Goal: Communication & Community: Answer question/provide support

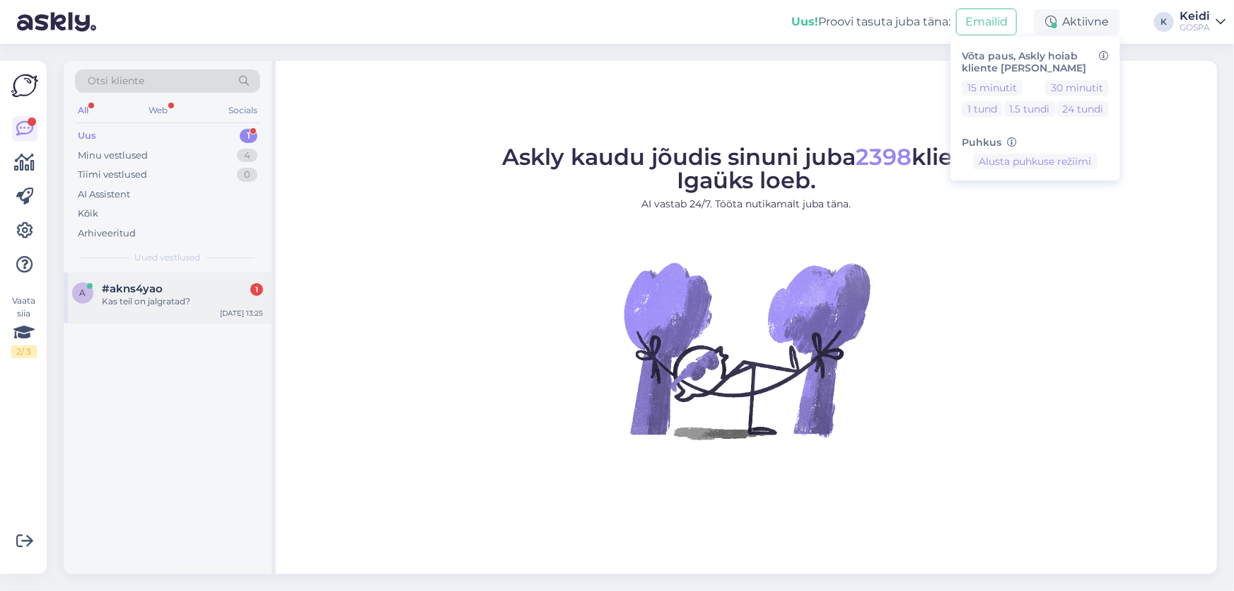
click at [175, 295] on div "Kas teil on jalgratad?" at bounding box center [182, 301] width 161 height 13
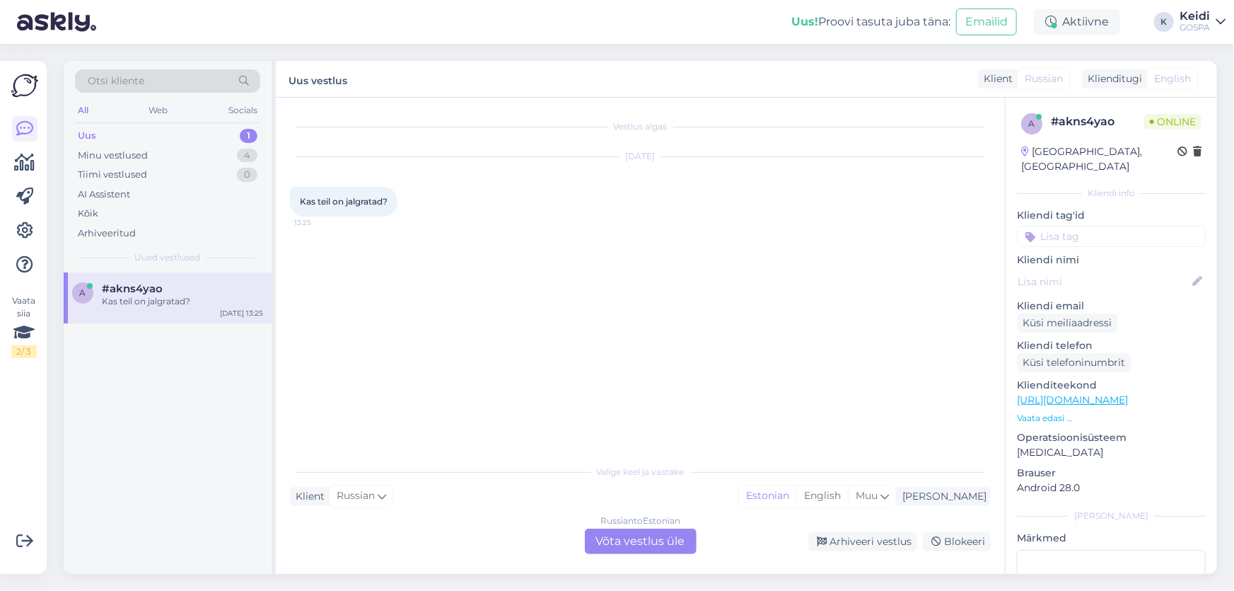
click at [638, 550] on div "Russian to Estonian Võta vestlus üle" at bounding box center [641, 540] width 112 height 25
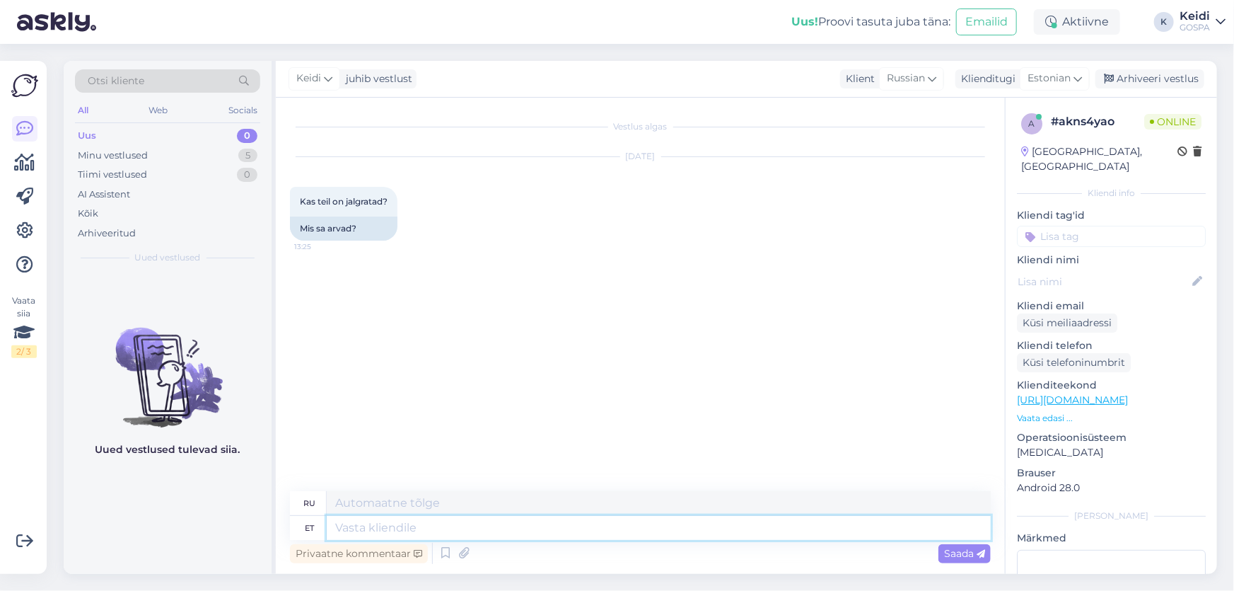
click at [564, 535] on textarea at bounding box center [659, 528] width 664 height 24
type textarea "Tere!"
type textarea "Привет!"
type textarea "Tere! Hotellil on"
type textarea "Привет! В отеле."
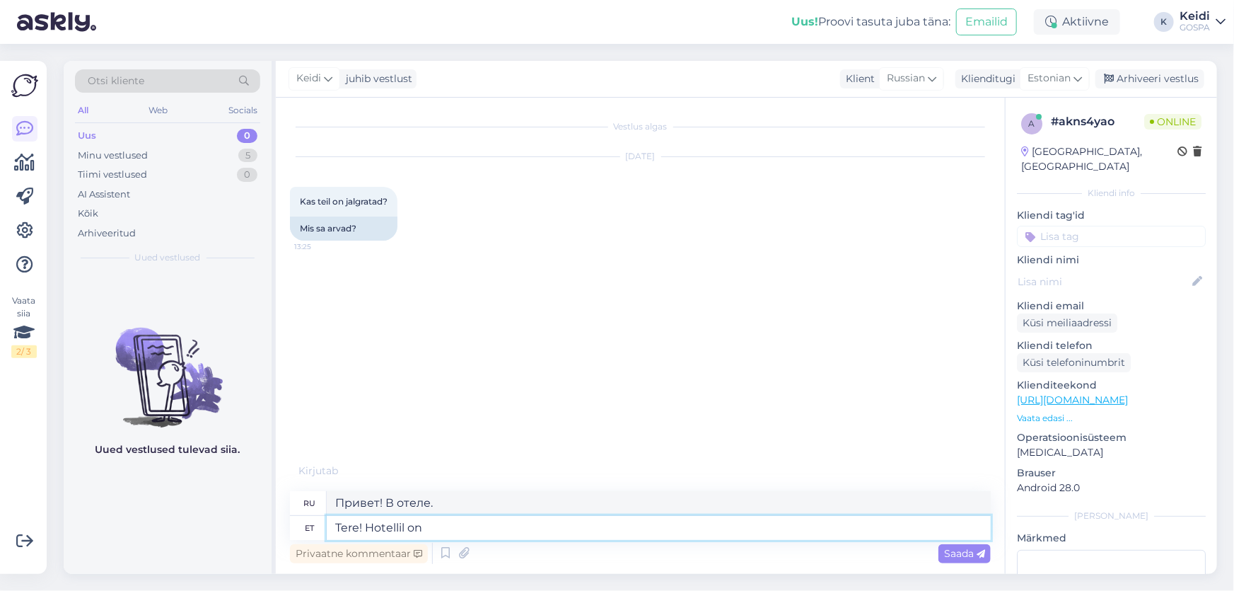
type textarea "Tere! Hotellil on"
type textarea "Здравствуйте! В отеле есть"
type textarea "Tere! Hotellil on välja"
type textarea "Здравствуйте! В отеле есть открытый бассейн."
type textarea "Tere! Hotellil on välja rentida"
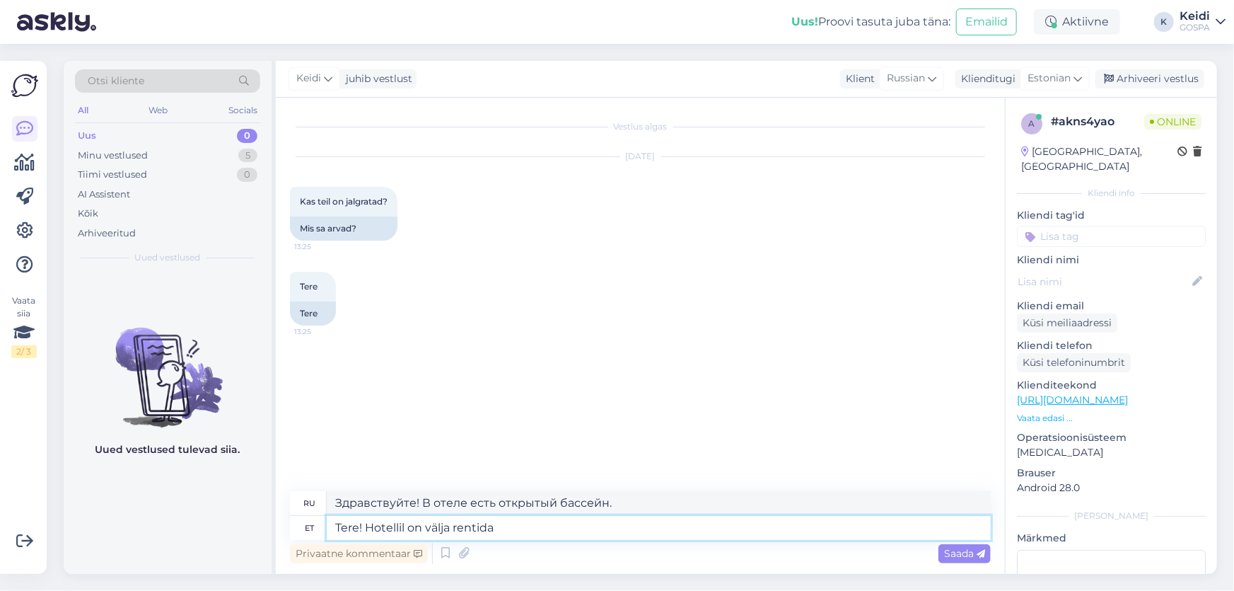
type textarea "Здравствуйте! В отеле сдаются номера."
type textarea "Tere! Hotellil on välja rentida 5 j"
type textarea "Здравствуйте! В отеле сдаётся 5 номеров."
type textarea "Tere! Hotellil on välja rentida 5 jalgratast,"
type textarea "Здравствуйте! В отеле есть 5 велосипедов в аренду."
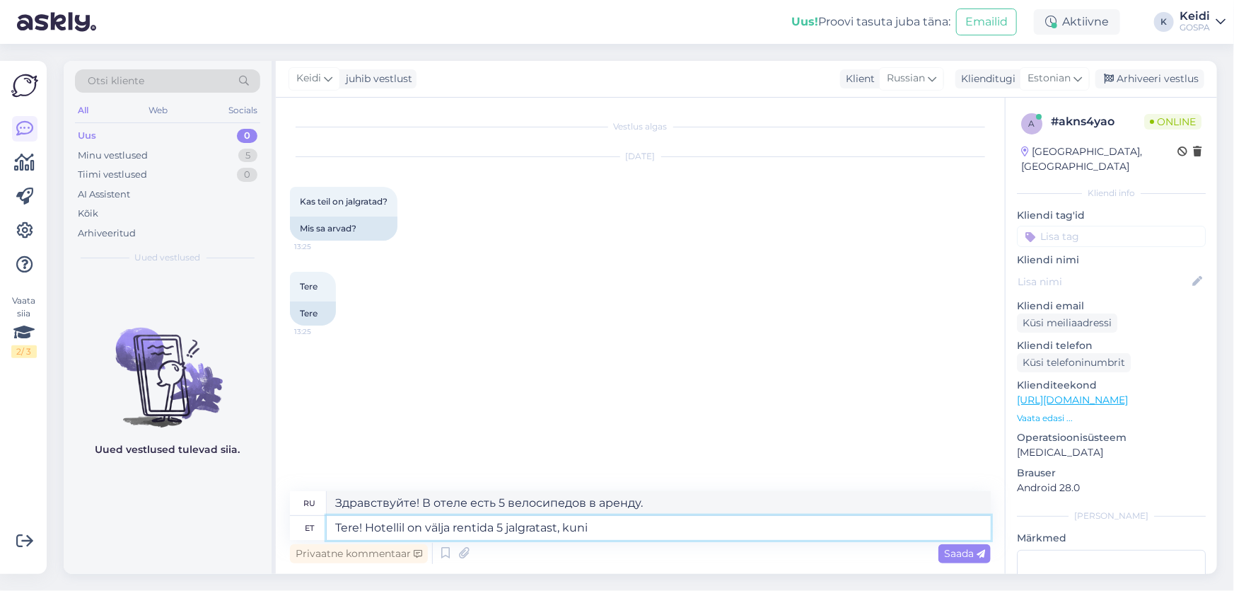
type textarea "Tere! Hotellil on välja rentida 5 jalgratast, kuni"
type textarea "Здравствуйте! В отеле есть 5 велосипедов в аренду, до"
type textarea "Tere! Hotellil on välja rentida 5 jalgratast, kuni 3h o"
type textarea "Здравствуйте! В отеле можно арендовать 5 велосипедов на срок до 3 часов."
type textarea "Tere! Hotellil on välja rentida 5 jalgratast, kuni 3h on 15€/ratas,"
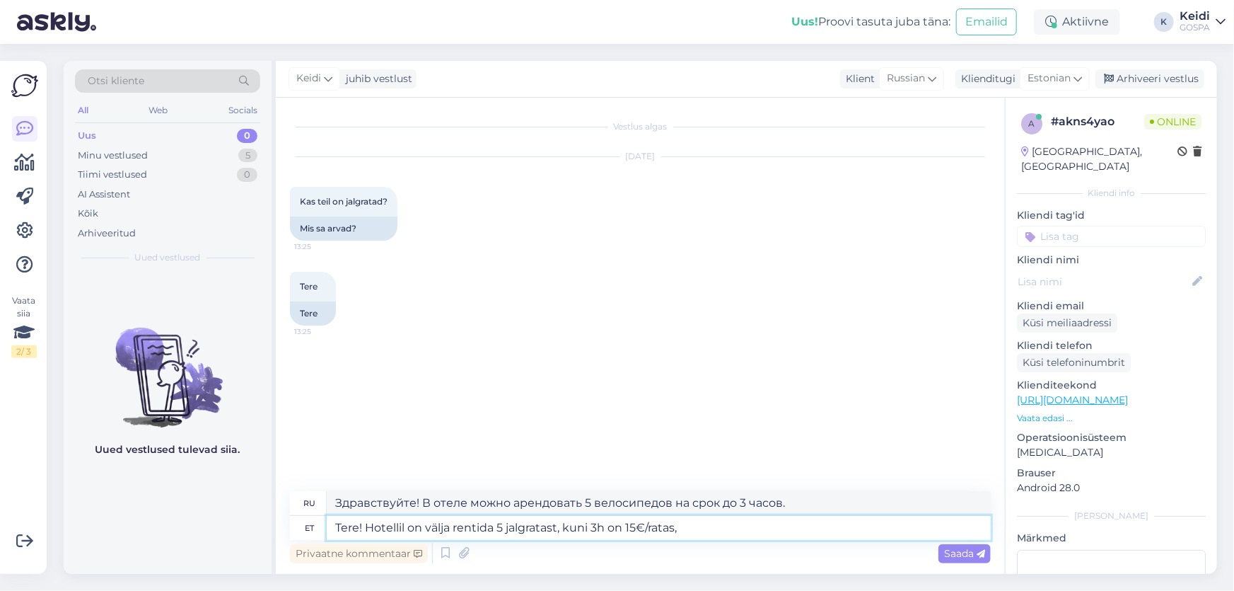
type textarea "Здравствуйте! В отеле есть 5 велосипедов в аренду, прокат до 3 часов стоит 15 е…"
type textarea "Tere! Hotellil on välja rentida 5 jalgratast, kuni 3h on 15€/ratas, päeva hin"
type textarea "Здравствуйте! В отеле можно арендовать 5 велосипедов на срок до 3 часов по цене…"
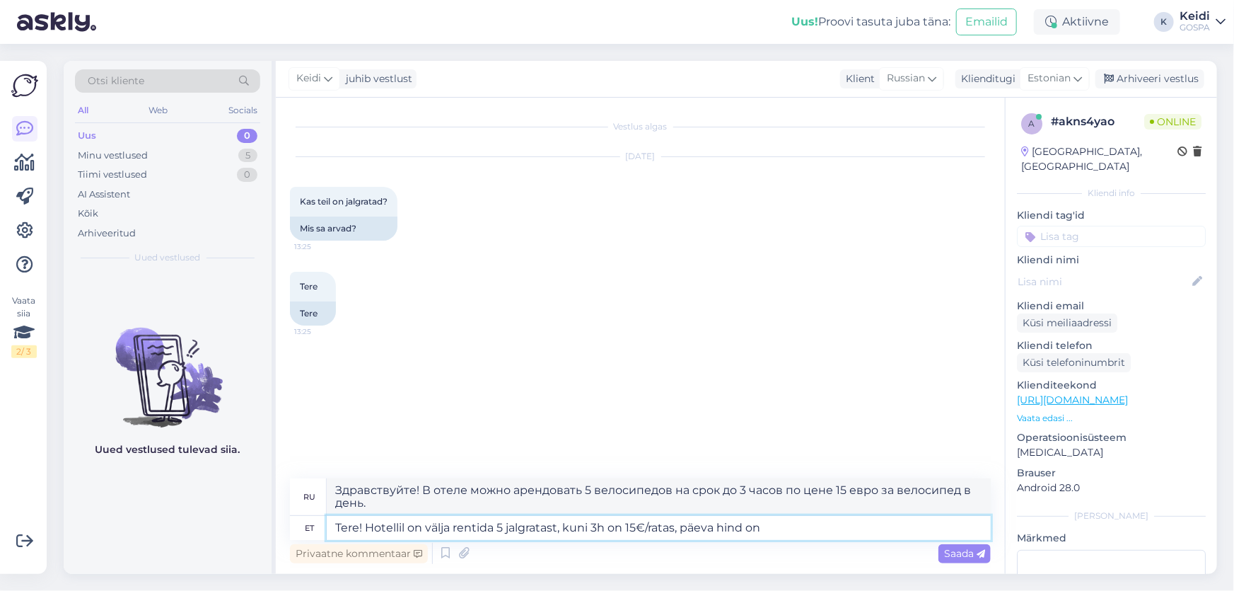
type textarea "Tere! Hotellil on välja rentida 5 jalgratast, kuni 3h on 15€/ratas, päeva hind …"
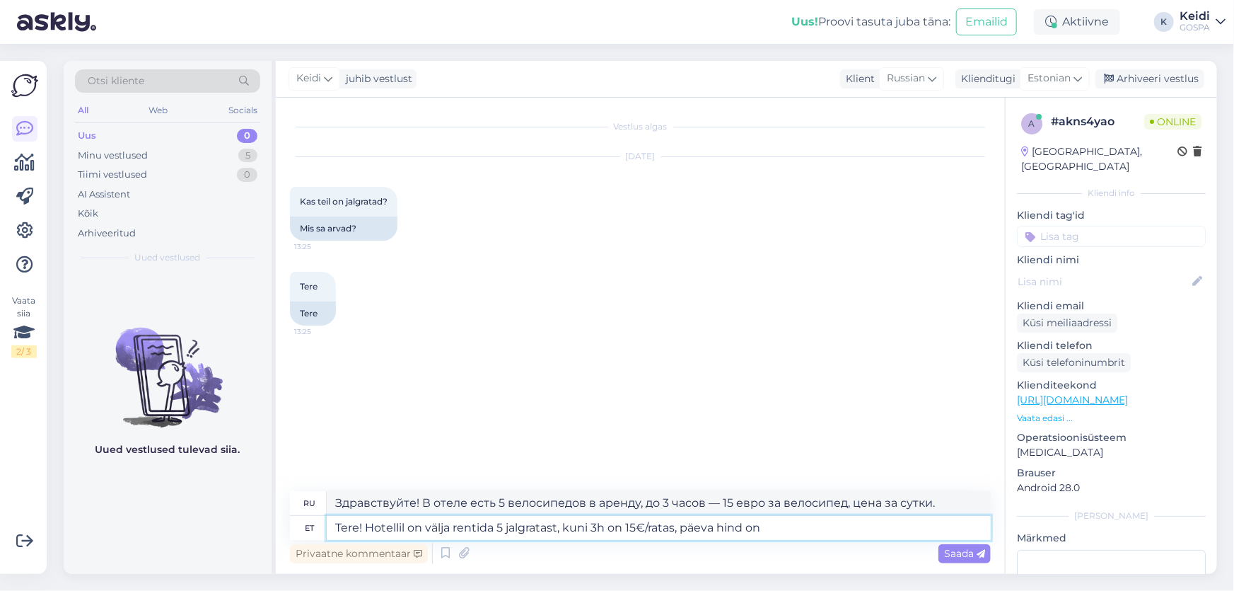
type textarea "Здравствуйте! В отеле есть 5 велосипедов в аренду, до 3 часов — 15 евро за вело…"
type textarea "Tere! Hotellil on välja rentida 5 jalgratast, kuni 3h on 15€/ratas, päeva hind …"
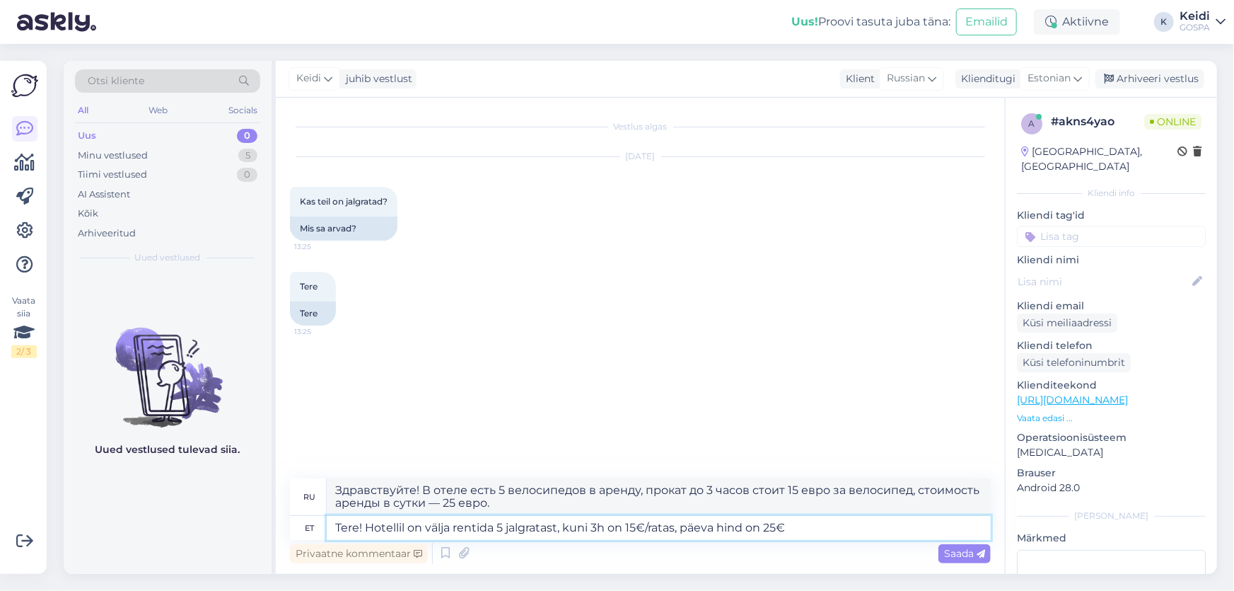
type textarea "Здравствуйте! В отеле можно арендовать 5 велосипедов. Аренда до 3 часов стоит 1…"
type textarea "Tere! Hotellil on välja rentida 5 jalgratast, kuni 3h on 15€/ratas, päeva hind …"
type textarea "Здравствуйте! В отеле есть 5 велосипедов в аренду, прокат до 3 часов стоит 15 е…"
type textarea "Tere! Hotellil on välja rentida 5 jalgratast, kuni 3h on 15€/ratas, päeva hind …"
type textarea "Здравствуйте! В отеле можно арендовать 5 велосипедов, аренда до 3 часов стоит 1…"
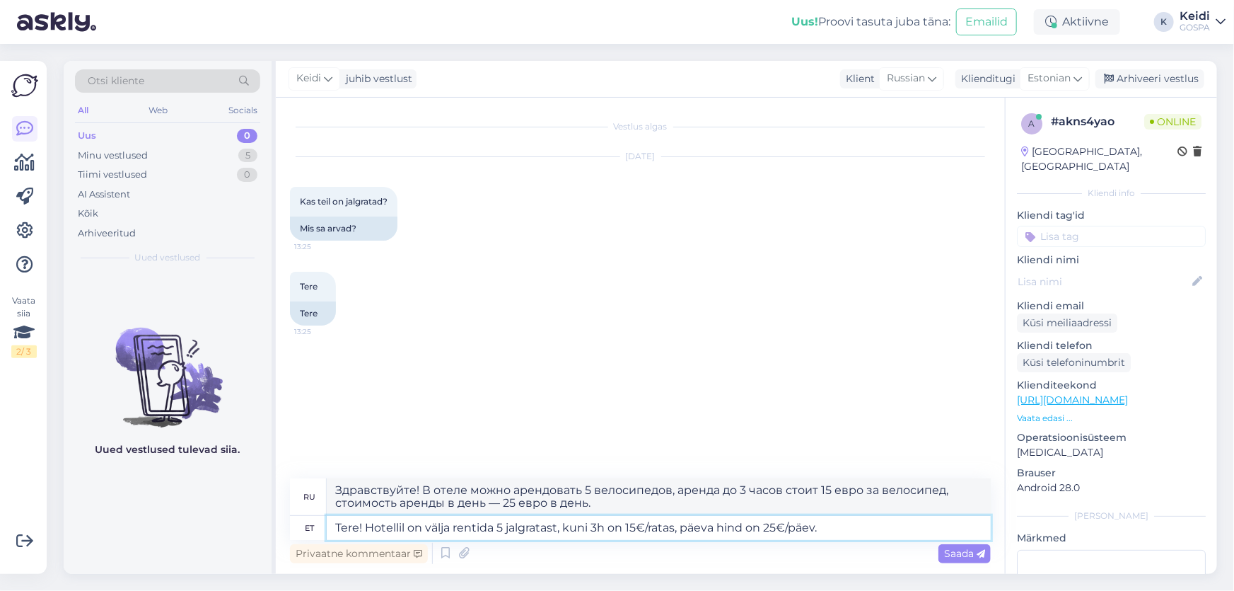
click at [566, 528] on textarea "Tere! Hotellil on välja rentida 5 jalgratast, kuni 3h on 15€/ratas, päeva hind …" at bounding box center [659, 528] width 664 height 24
click at [561, 531] on textarea "Tere! Hotellil on välja rentida 5 jalgratast, kuni 3h on 15€/ratas, päeva hind …" at bounding box center [659, 528] width 664 height 24
type textarea "Tere! Hotellil on välja rentida 5 jalgratast. Hind kuni 3h on 15€/ratas, päeva …"
type textarea "Здравствуйте! В отеле можно взять напрокат 5 велосипедов. Стоимость аренды до 3…"
click at [820, 530] on textarea "Tere! Hotellil on välja rentida 5 jalgratast. Hind kuni 3h on 15€/ratas, päeva …" at bounding box center [659, 528] width 664 height 24
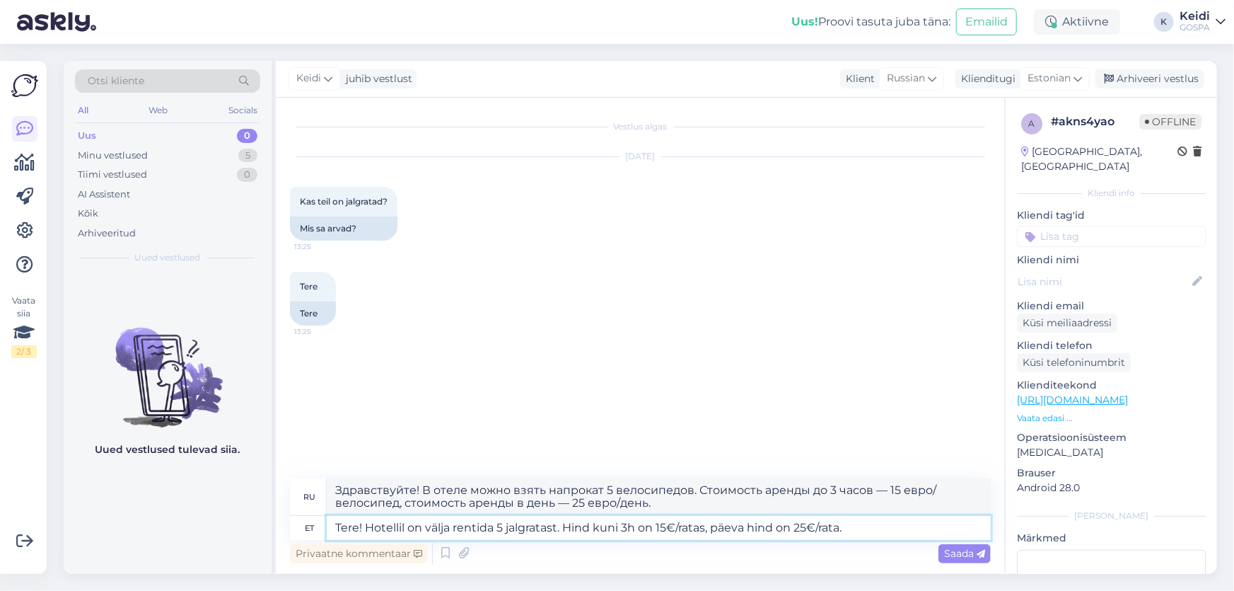
type textarea "Tere! Hotellil on välja rentida 5 jalgratast. Hind kuni 3h on 15€/ratas, päeva …"
type textarea "Здравствуйте! В отеле можно взять напрокат 5 велосипедов. Стоимость аренды до 3…"
type textarea "Tere! Hotellil on välja rentida 5 jalgratast. Hind kuni 3h on 15€/ratas, päeva …"
click at [966, 547] on span "Saada" at bounding box center [964, 553] width 41 height 13
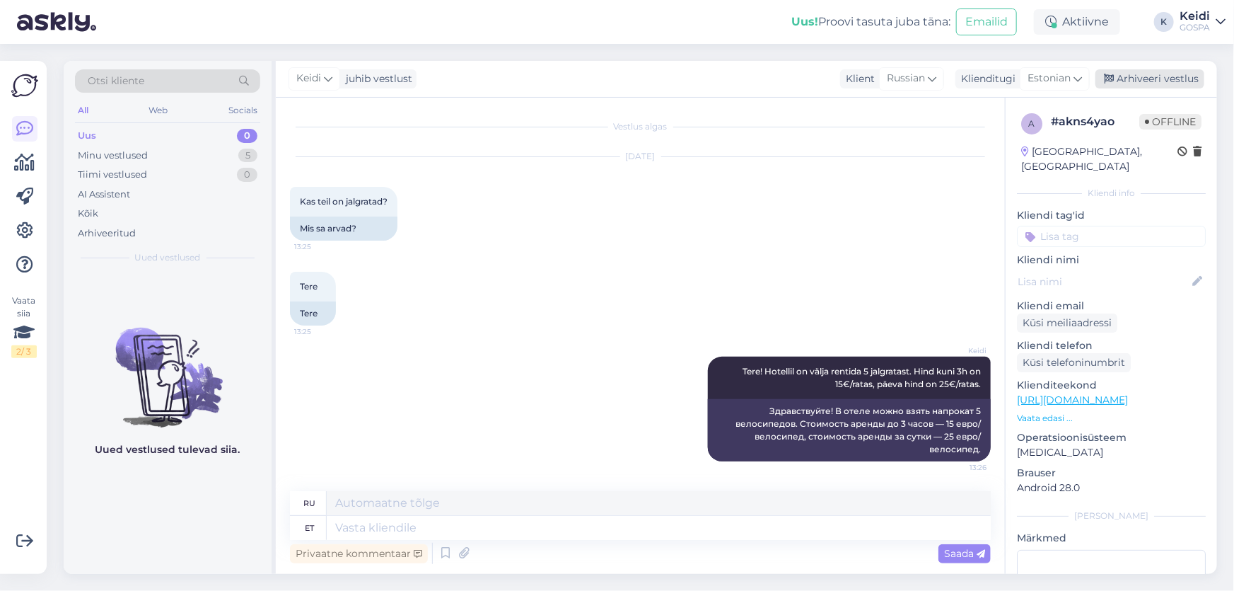
click at [1152, 82] on div "Arhiveeri vestlus" at bounding box center [1150, 78] width 109 height 19
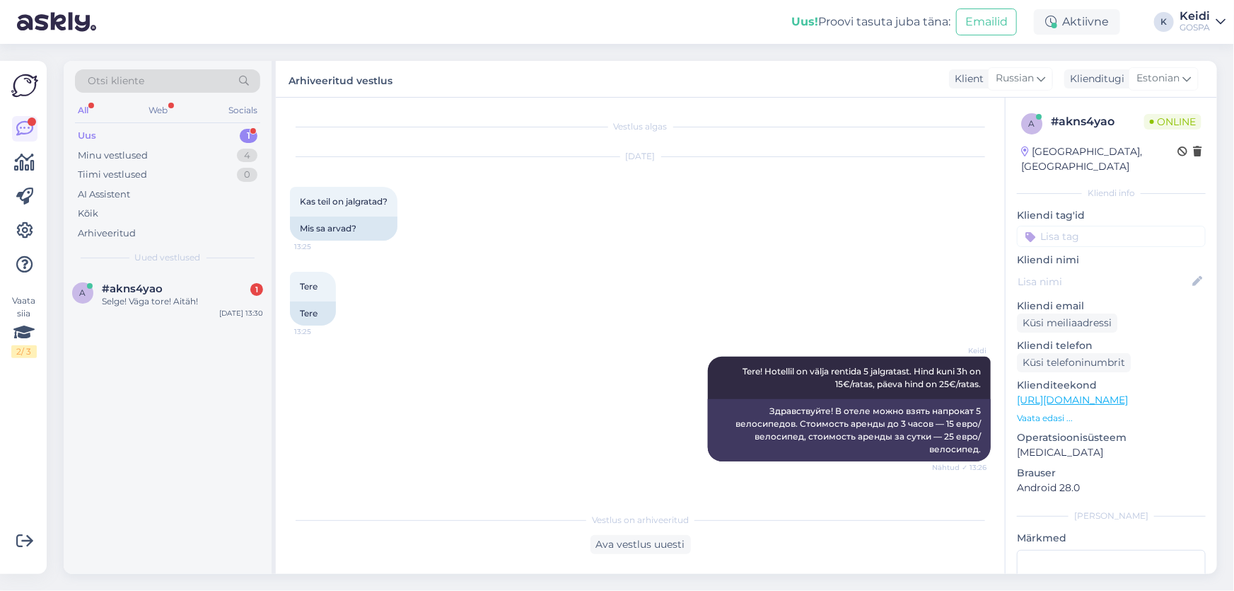
scroll to position [45, 0]
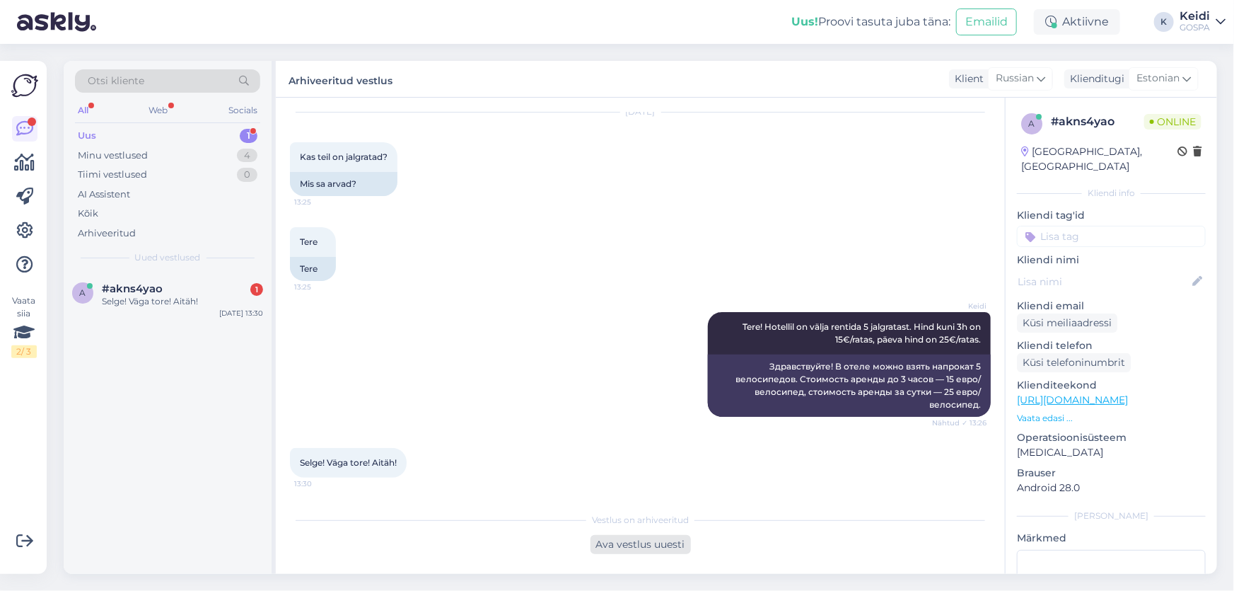
click at [625, 547] on div "Ava vestlus uuesti" at bounding box center [641, 544] width 100 height 19
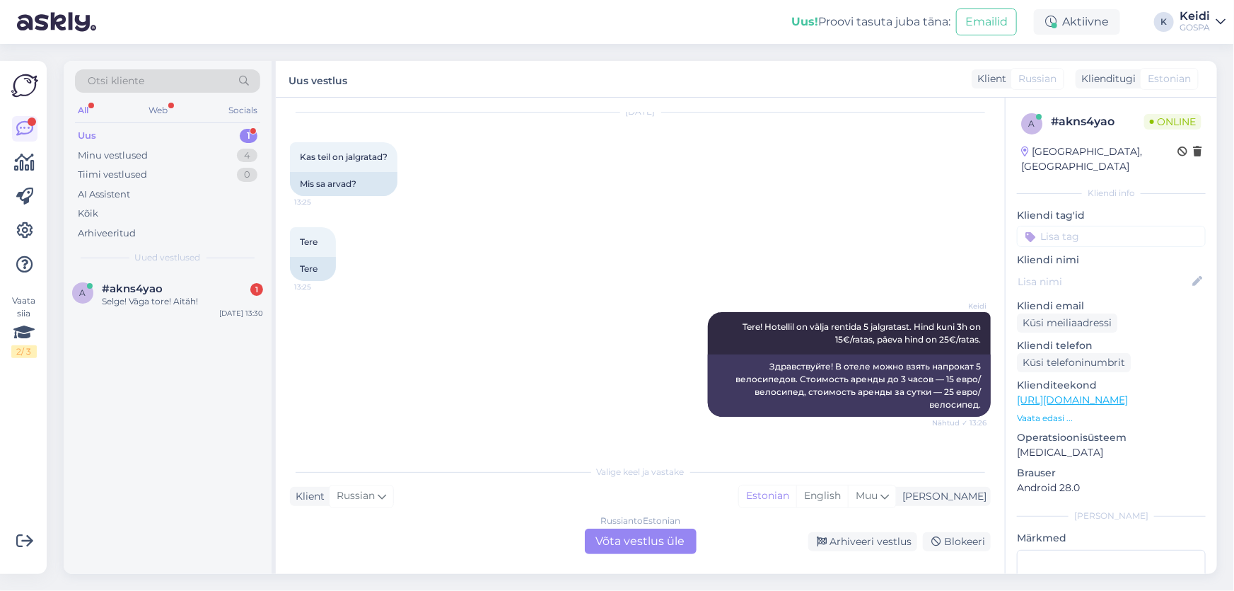
scroll to position [59, 0]
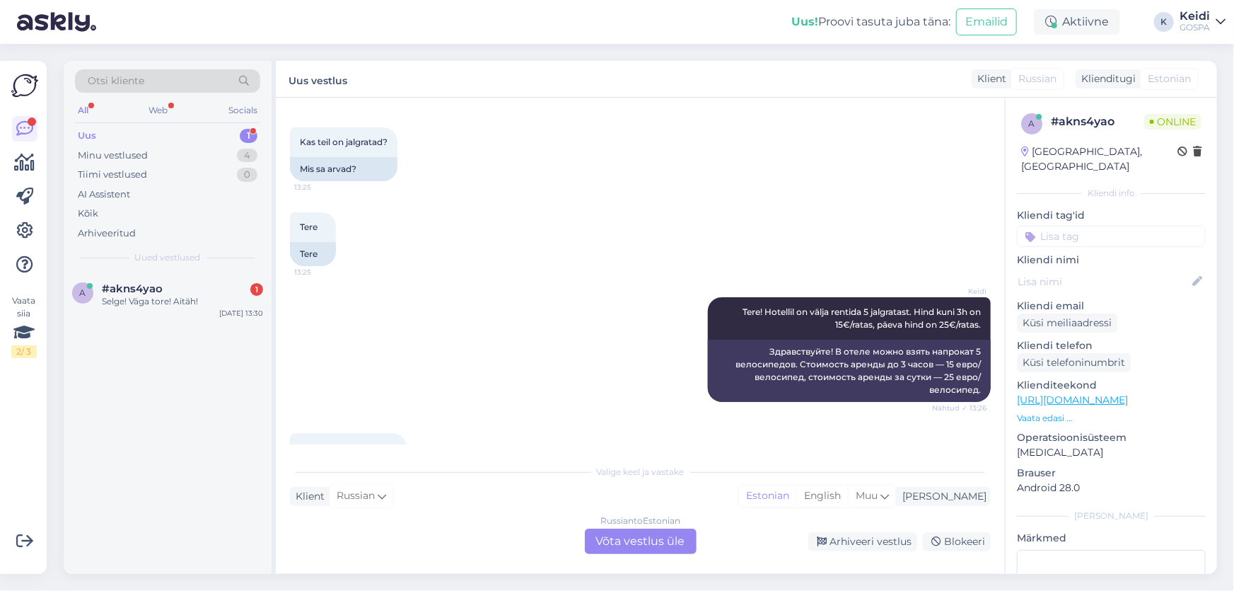
click at [656, 545] on div "Russian to Estonian Võta vestlus üle" at bounding box center [641, 540] width 112 height 25
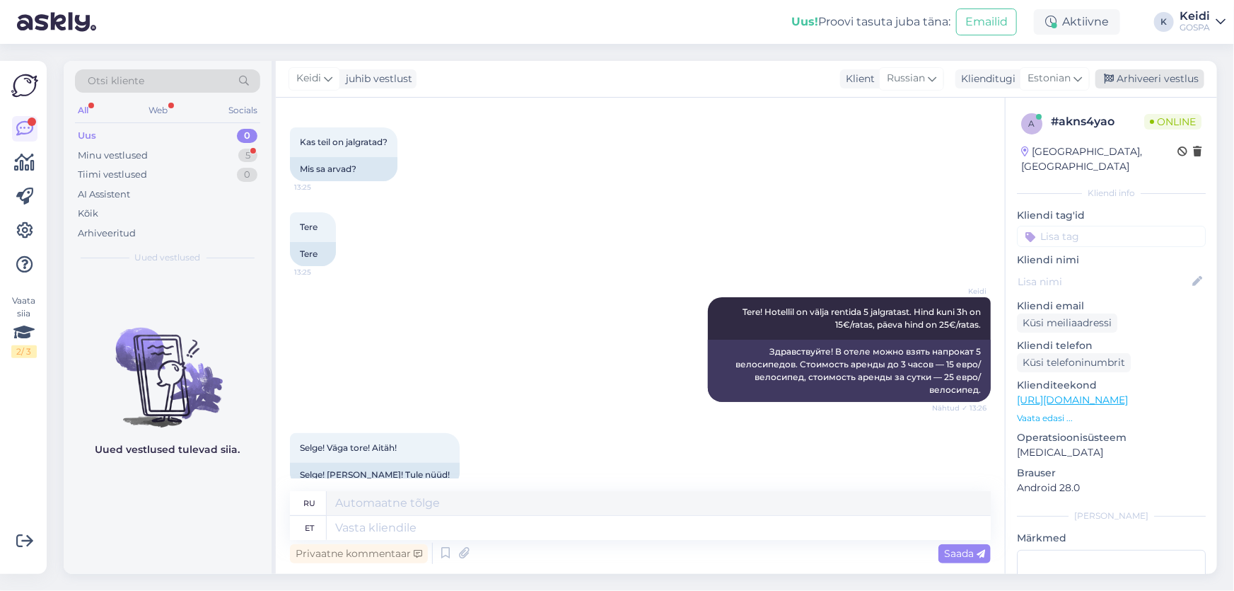
click at [1153, 75] on div "Arhiveeri vestlus" at bounding box center [1150, 78] width 109 height 19
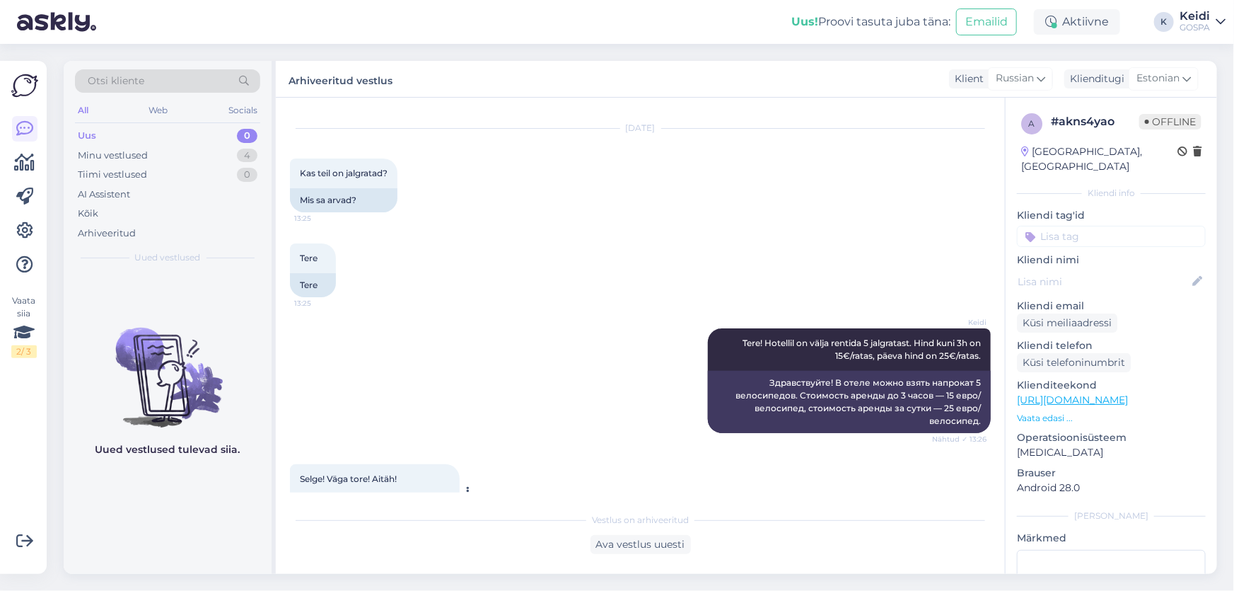
scroll to position [69, 0]
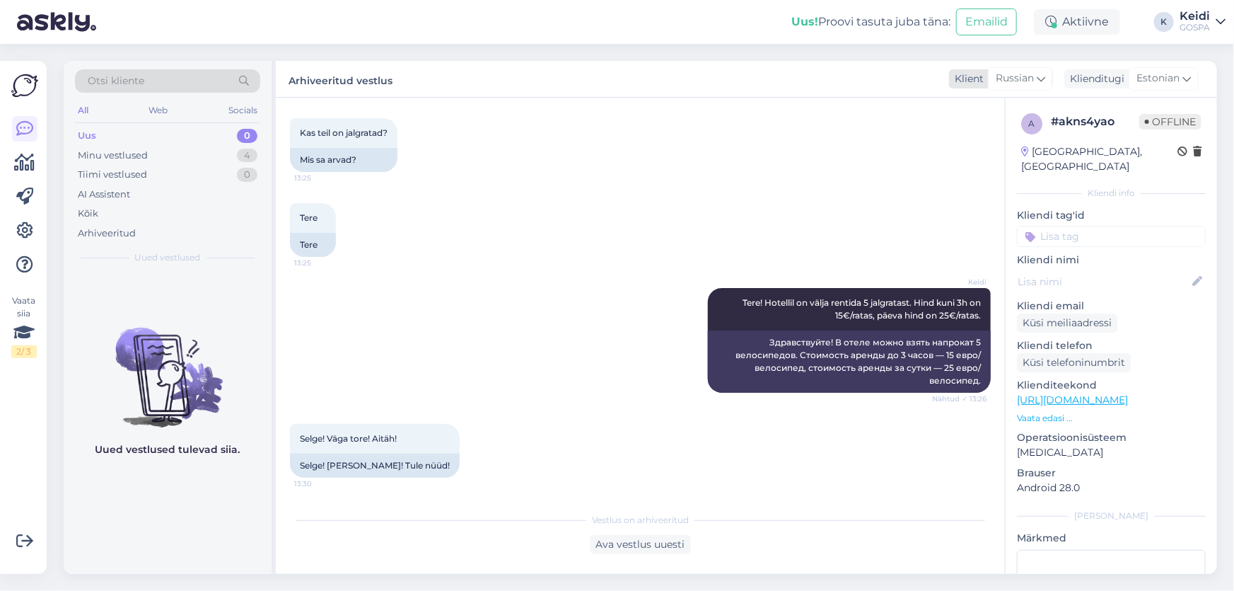
click at [1034, 74] on div "Russian" at bounding box center [1020, 78] width 65 height 23
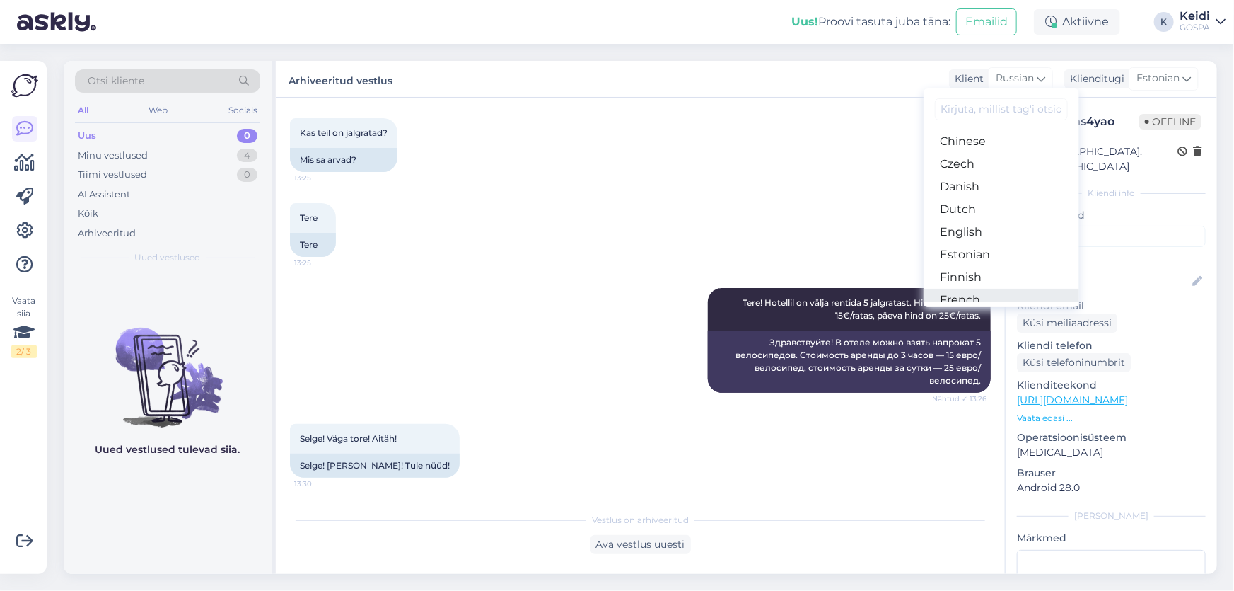
scroll to position [128, 0]
click at [971, 192] on link "Estonian" at bounding box center [1002, 194] width 156 height 23
